Goal: Check status

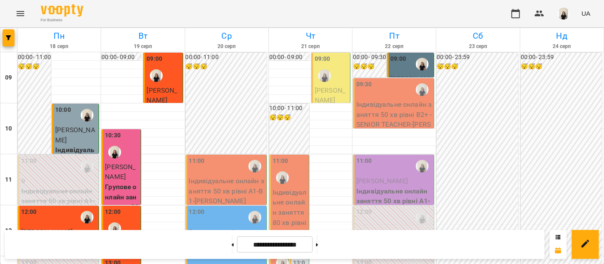
scroll to position [340, 0]
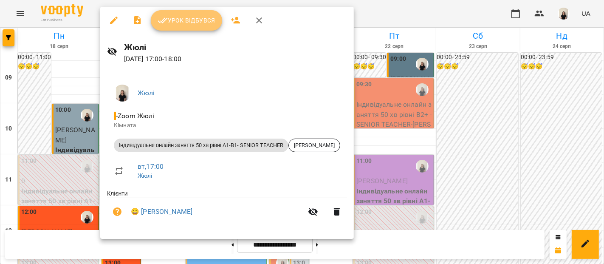
click at [200, 19] on span "Урок відбувся" at bounding box center [186, 20] width 58 height 10
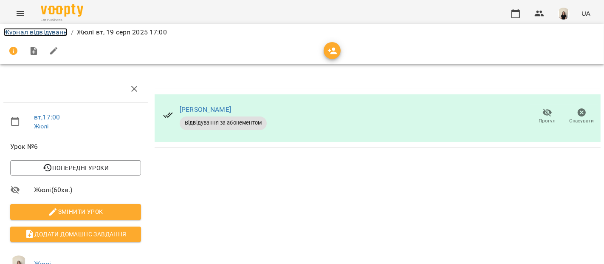
click at [50, 34] on link "Журнал відвідувань" at bounding box center [35, 32] width 64 height 8
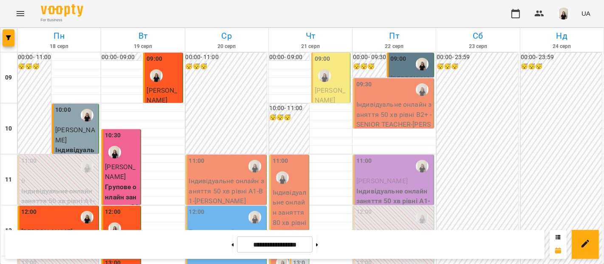
scroll to position [337, 0]
